Goal: Information Seeking & Learning: Learn about a topic

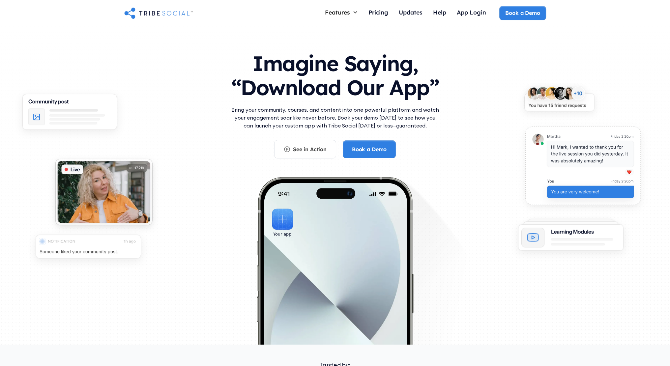
click at [377, 10] on div "Pricing" at bounding box center [379, 12] width 20 height 7
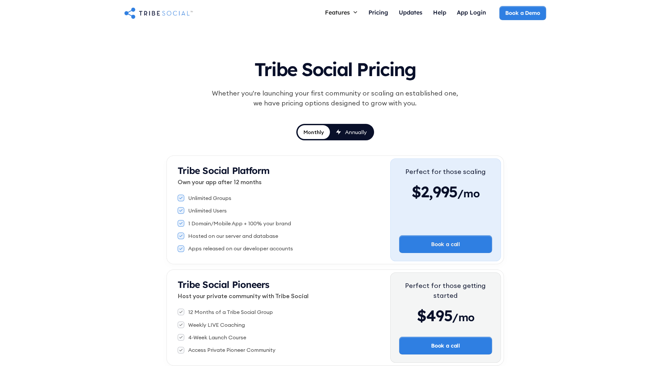
click at [356, 129] on div "Annually" at bounding box center [356, 132] width 22 height 7
